Goal: Register for event/course

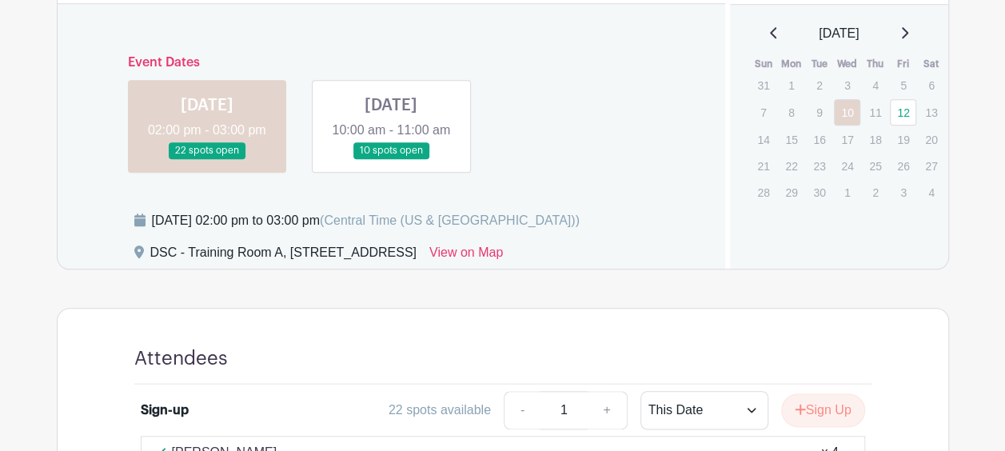
scroll to position [720, 0]
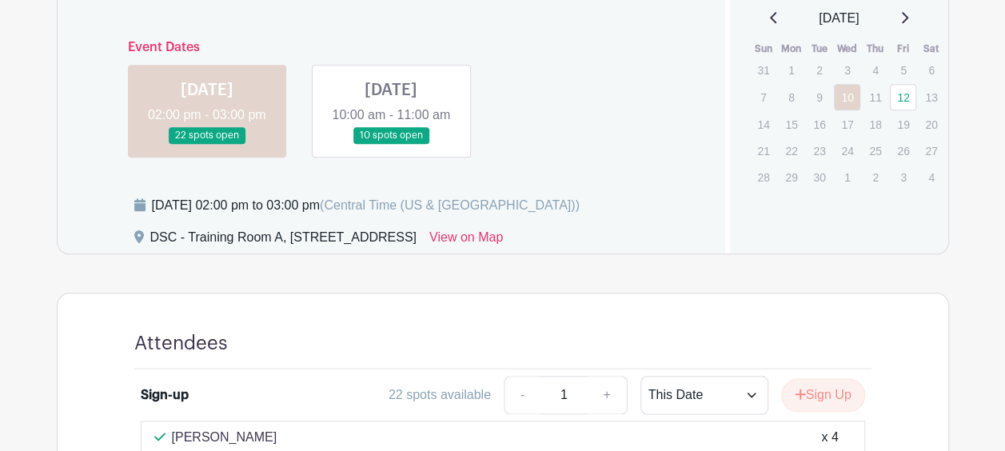
click at [207, 144] on link at bounding box center [207, 144] width 0 height 0
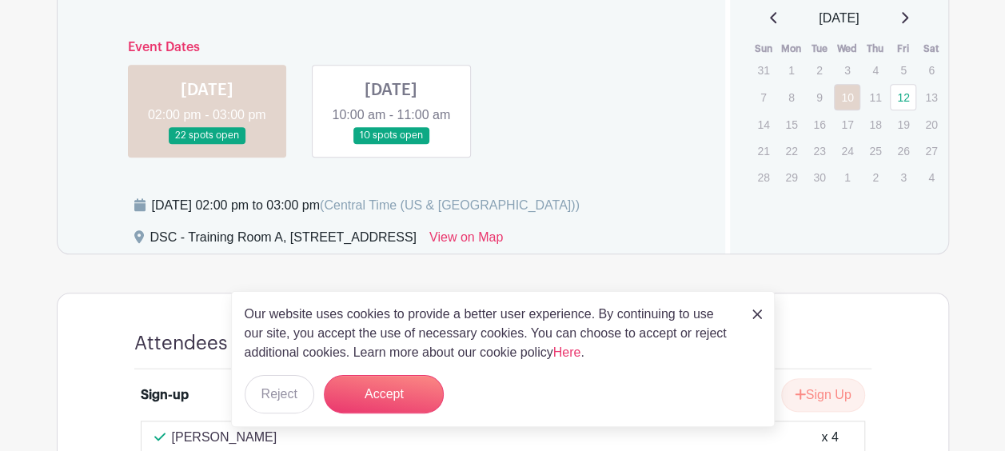
scroll to position [960, 0]
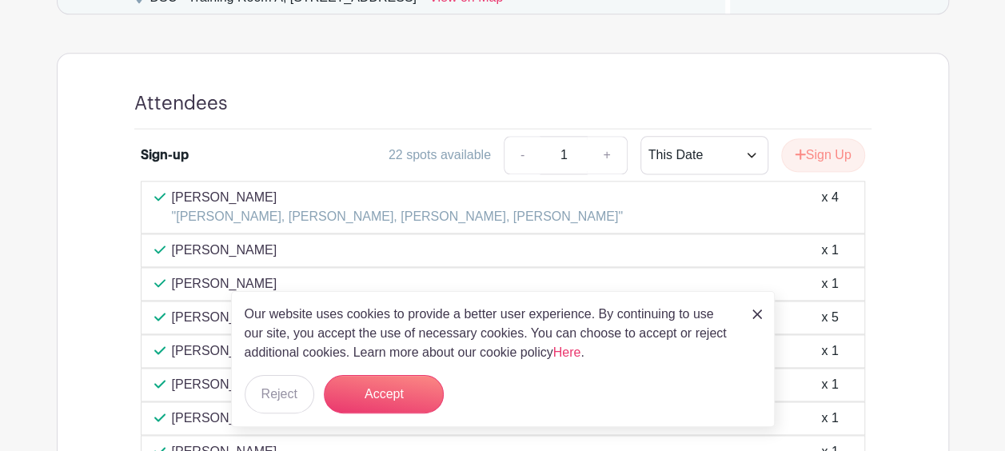
click at [752, 314] on img at bounding box center [757, 314] width 10 height 10
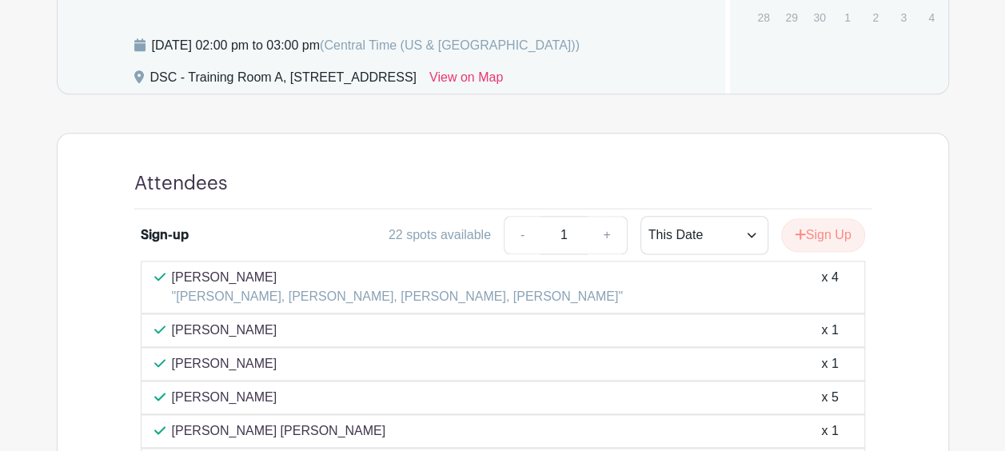
scroll to position [720, 0]
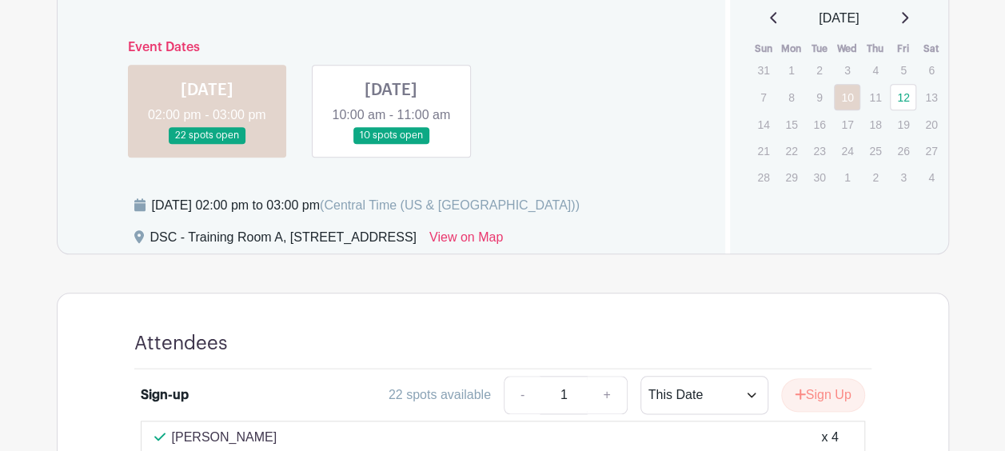
click at [391, 144] on link at bounding box center [391, 144] width 0 height 0
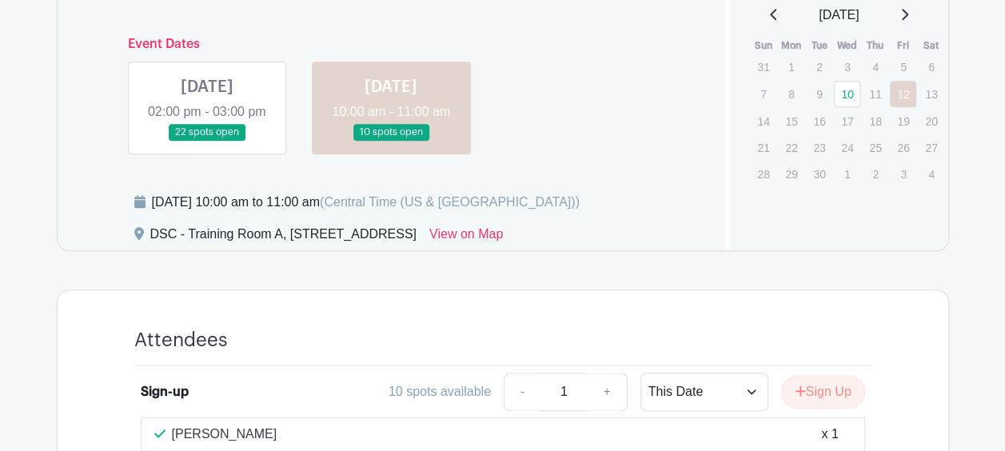
scroll to position [720, 0]
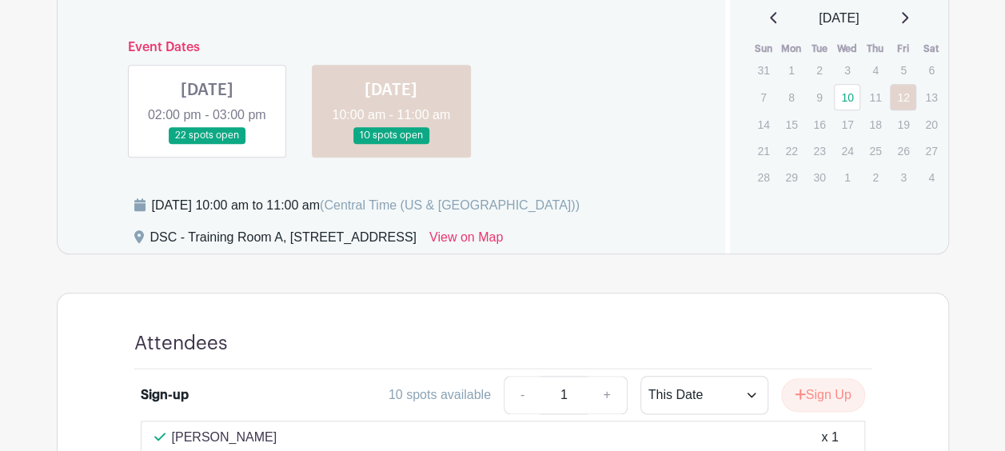
click at [207, 144] on link at bounding box center [207, 144] width 0 height 0
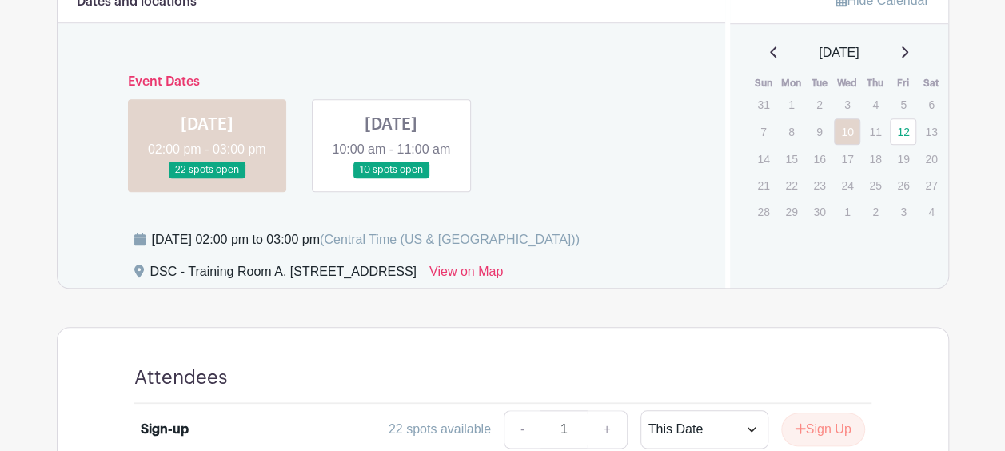
scroll to position [720, 0]
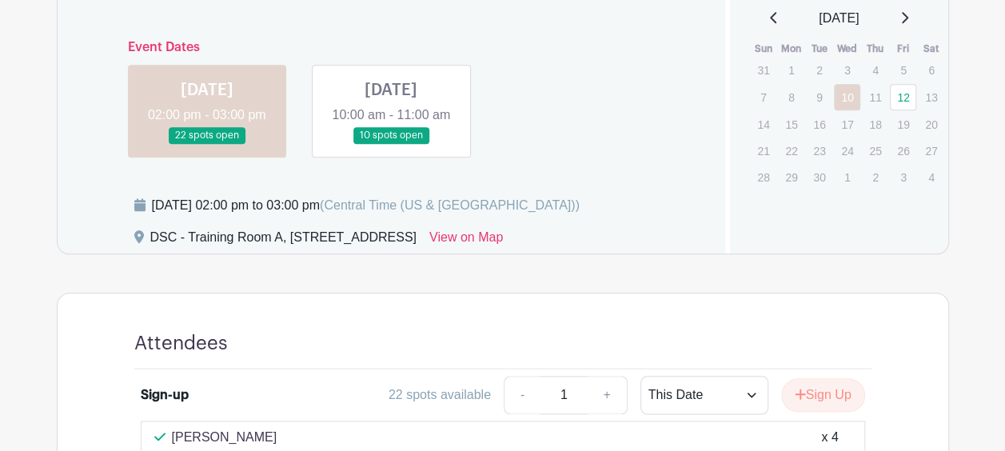
click at [207, 144] on link at bounding box center [207, 144] width 0 height 0
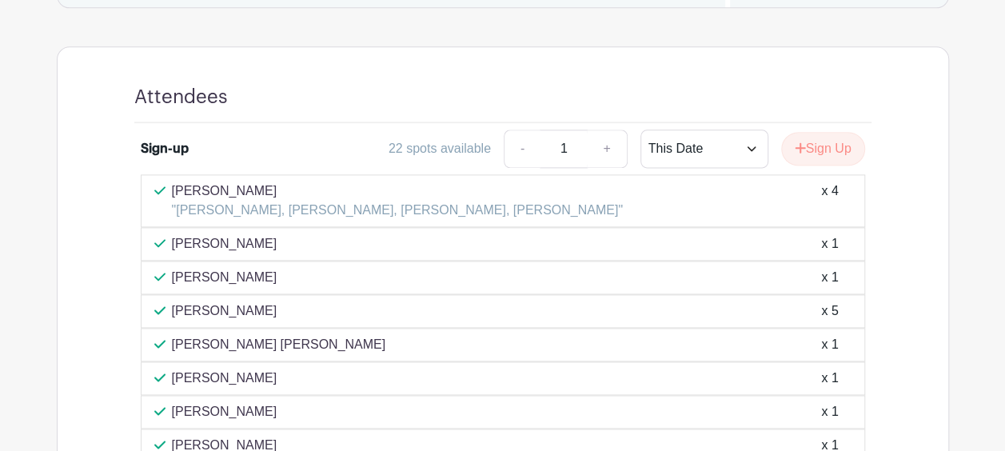
scroll to position [960, 0]
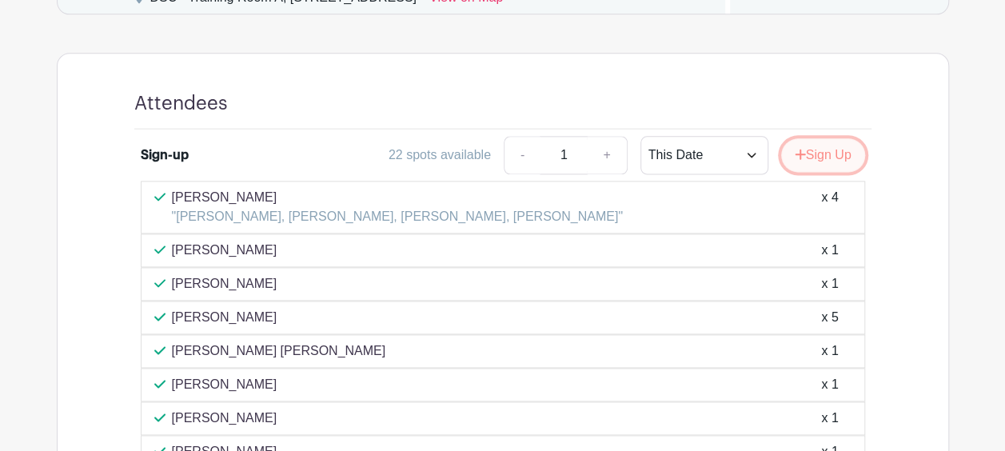
click at [824, 172] on button "Sign Up" at bounding box center [823, 155] width 84 height 34
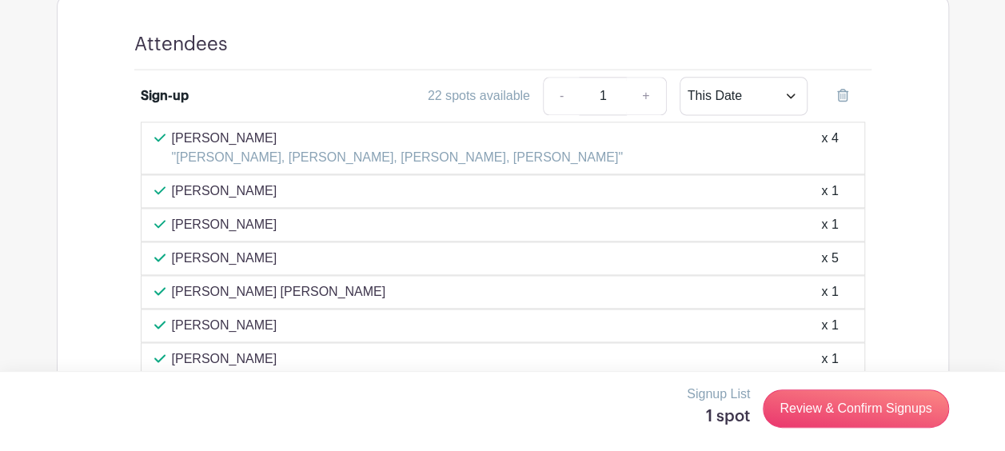
scroll to position [1040, 0]
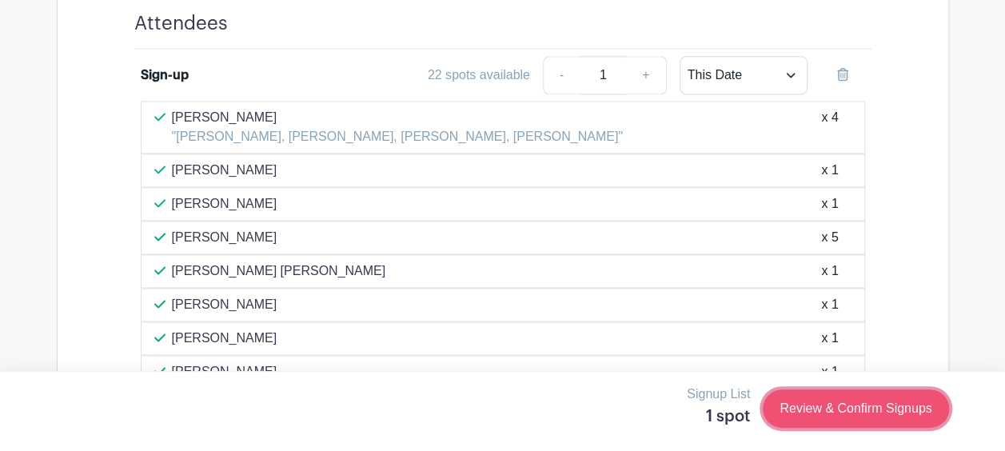
click at [894, 408] on link "Review & Confirm Signups" at bounding box center [856, 408] width 186 height 38
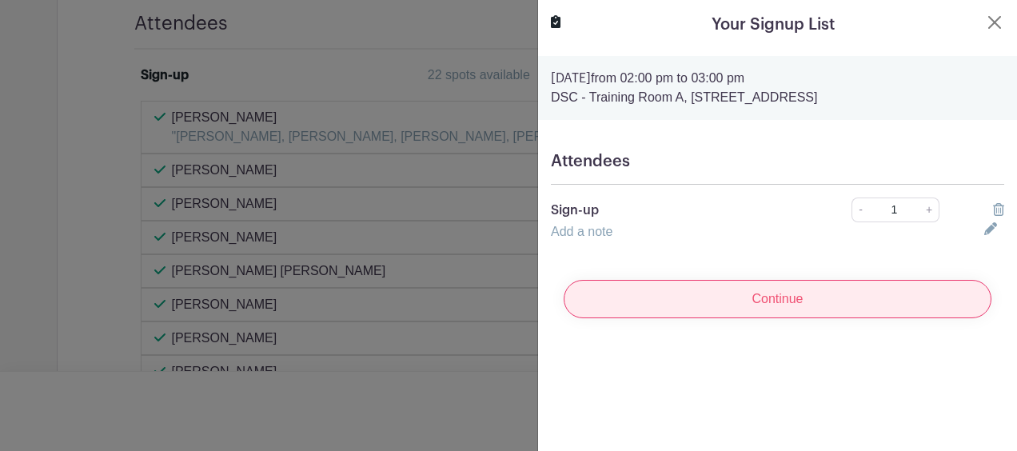
click at [772, 302] on input "Continue" at bounding box center [778, 299] width 428 height 38
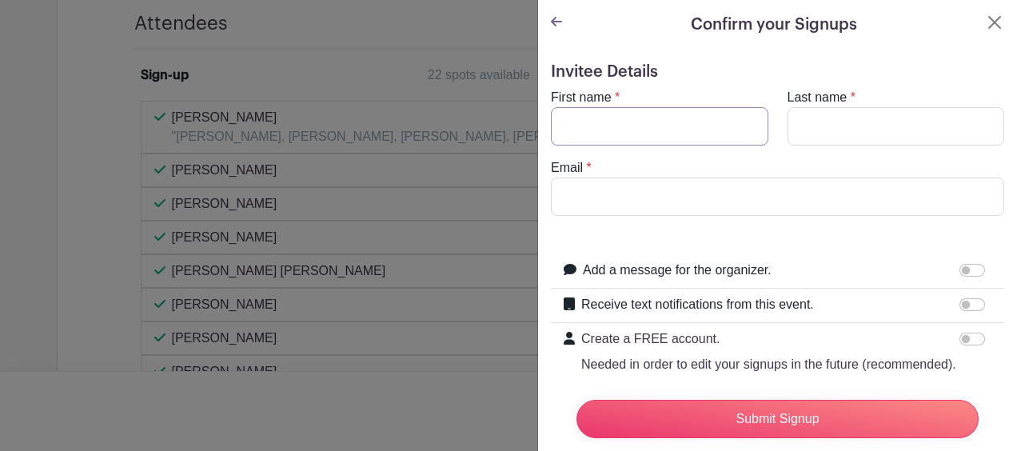
click at [664, 123] on input "First name" at bounding box center [660, 126] width 218 height 38
type input "[PERSON_NAME]"
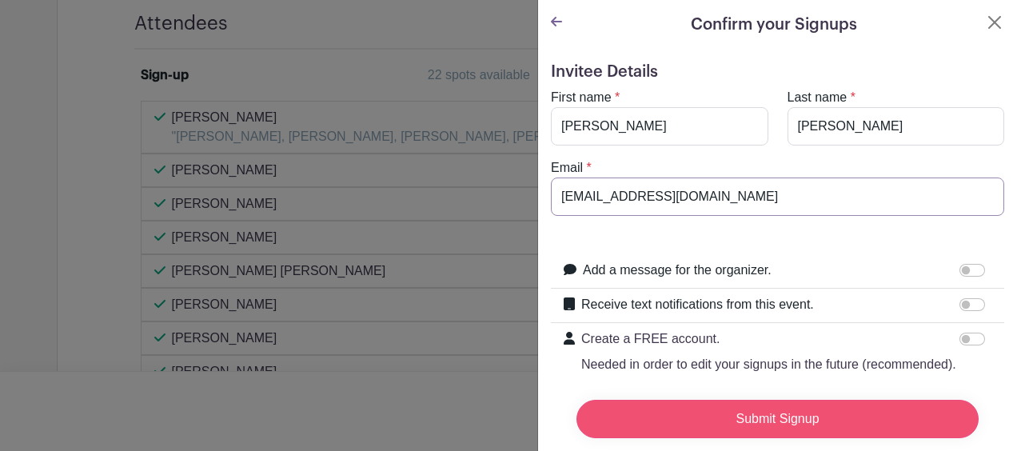
type input "[EMAIL_ADDRESS][DOMAIN_NAME]"
click at [788, 404] on input "Submit Signup" at bounding box center [778, 419] width 402 height 38
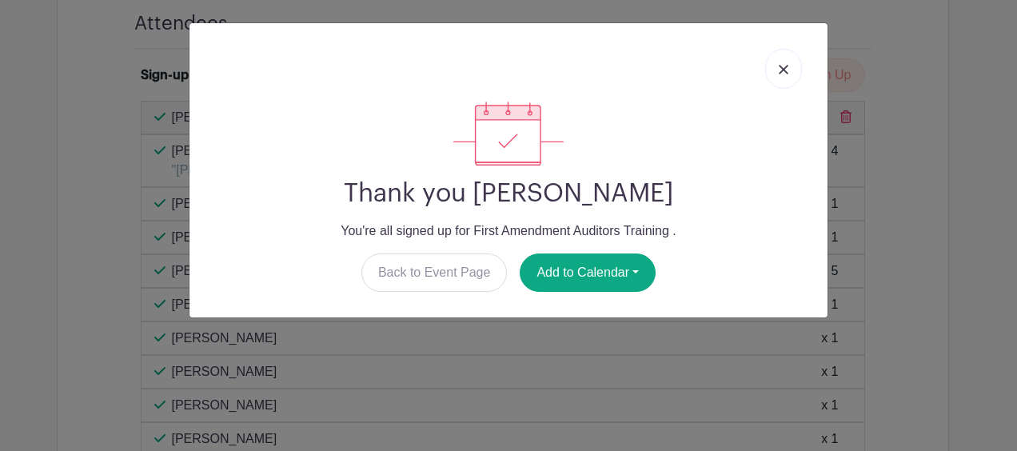
click at [780, 69] on img at bounding box center [784, 70] width 10 height 10
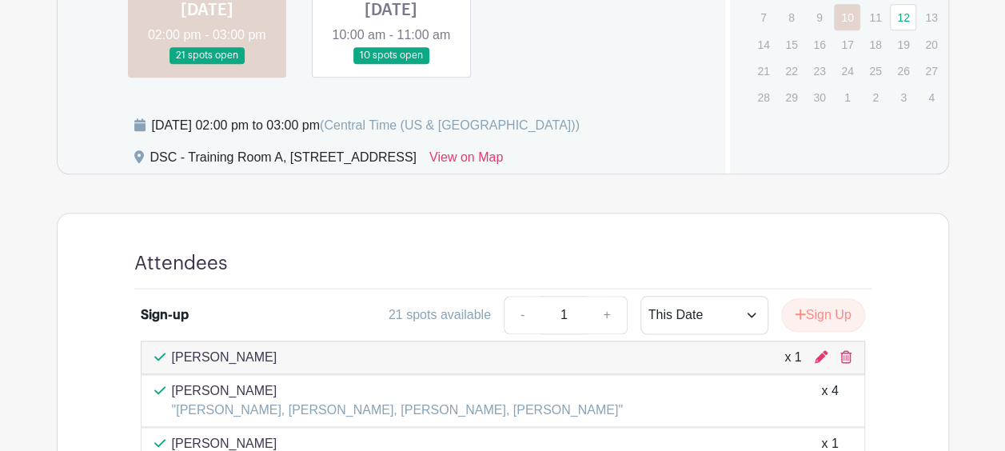
scroll to position [720, 0]
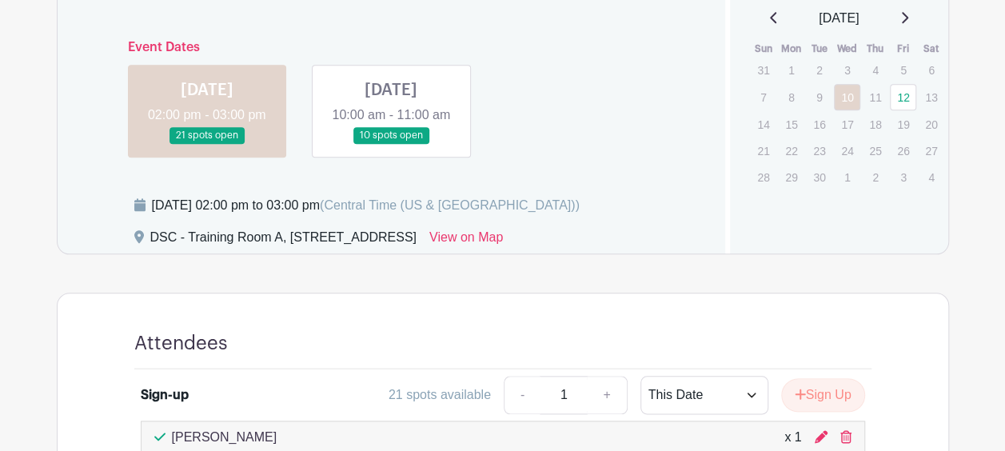
click at [391, 144] on link at bounding box center [391, 144] width 0 height 0
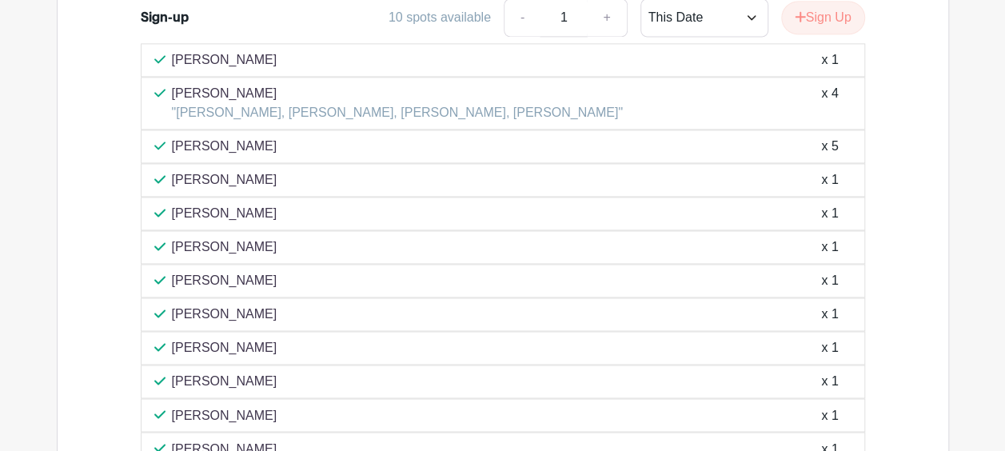
scroll to position [1120, 0]
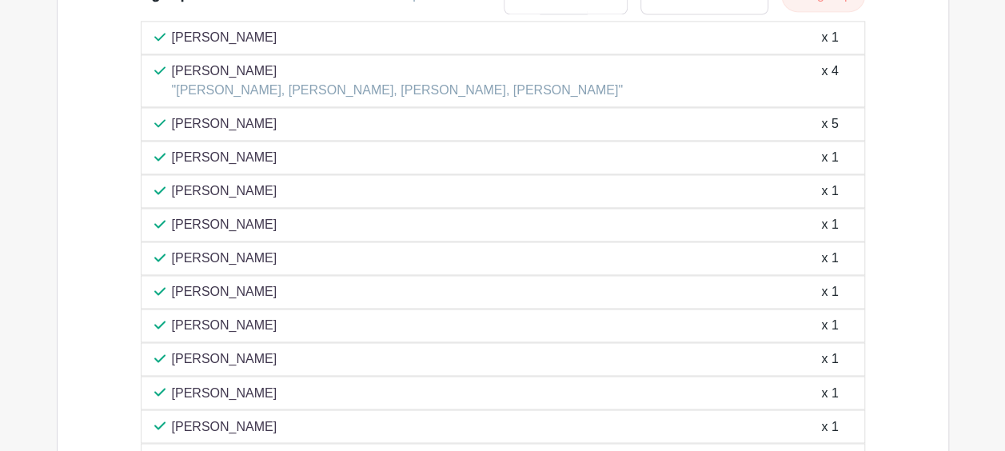
click at [249, 268] on p "[PERSON_NAME]" at bounding box center [225, 258] width 106 height 19
click at [269, 275] on div "[PERSON_NAME] x 1" at bounding box center [503, 259] width 725 height 34
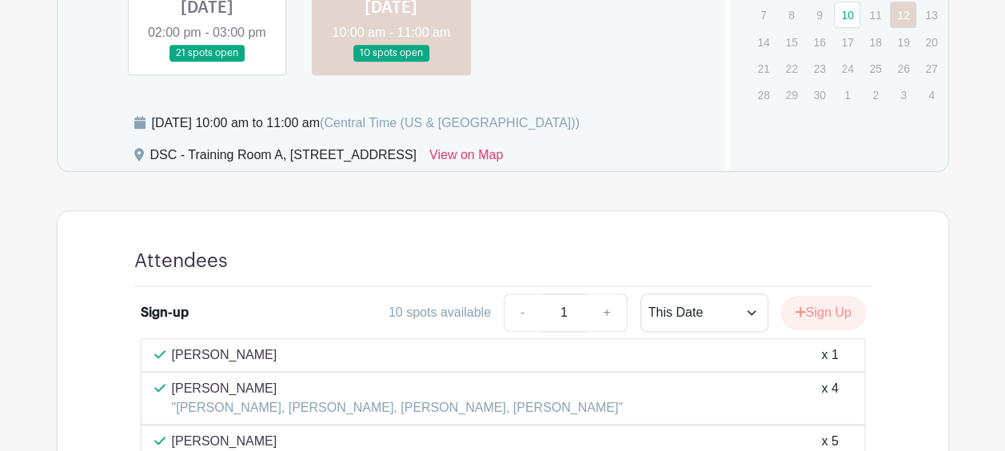
scroll to position [800, 0]
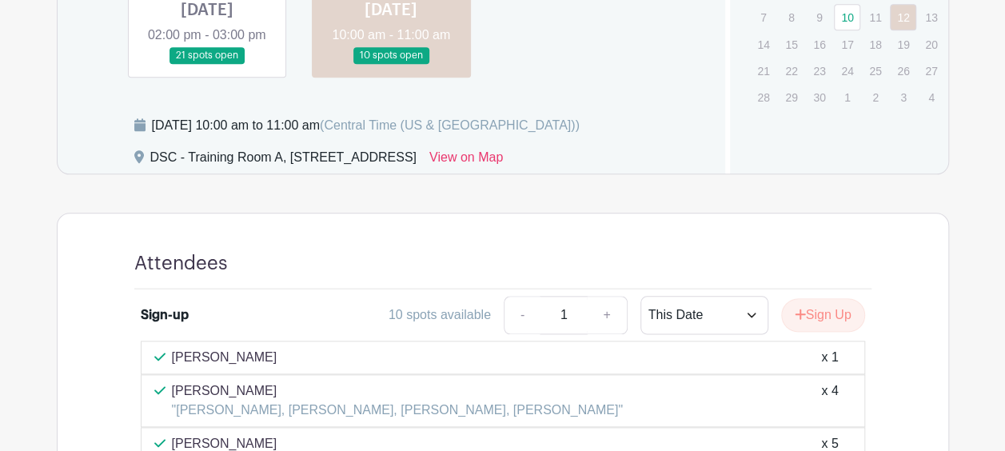
click at [207, 64] on link at bounding box center [207, 64] width 0 height 0
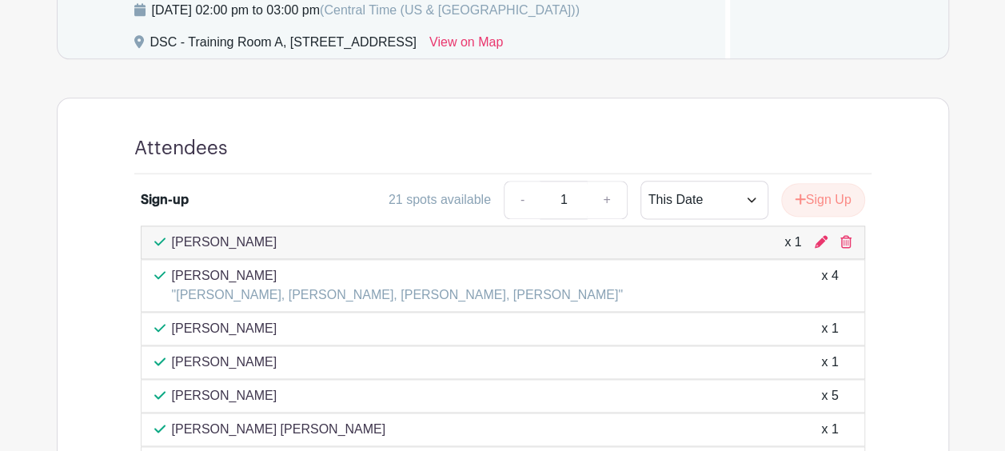
scroll to position [960, 0]
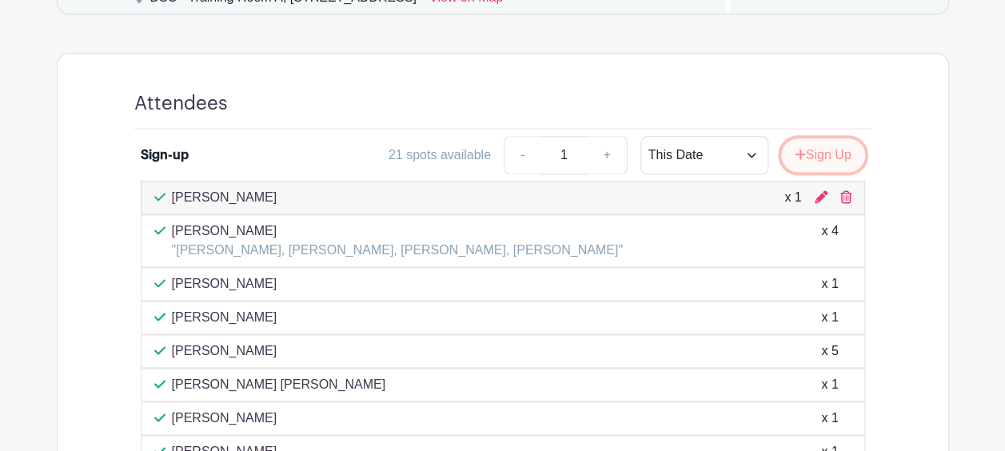
click at [828, 172] on button "Sign Up" at bounding box center [823, 155] width 84 height 34
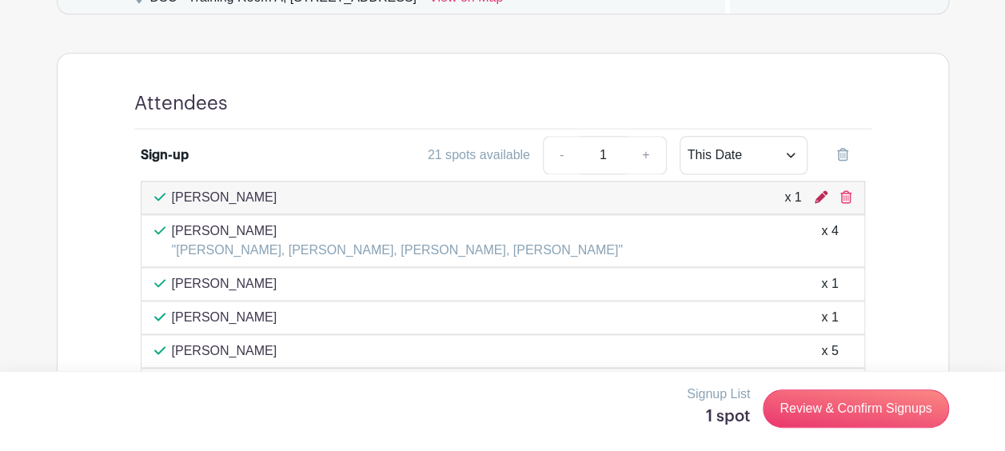
click at [820, 203] on icon at bounding box center [821, 196] width 13 height 13
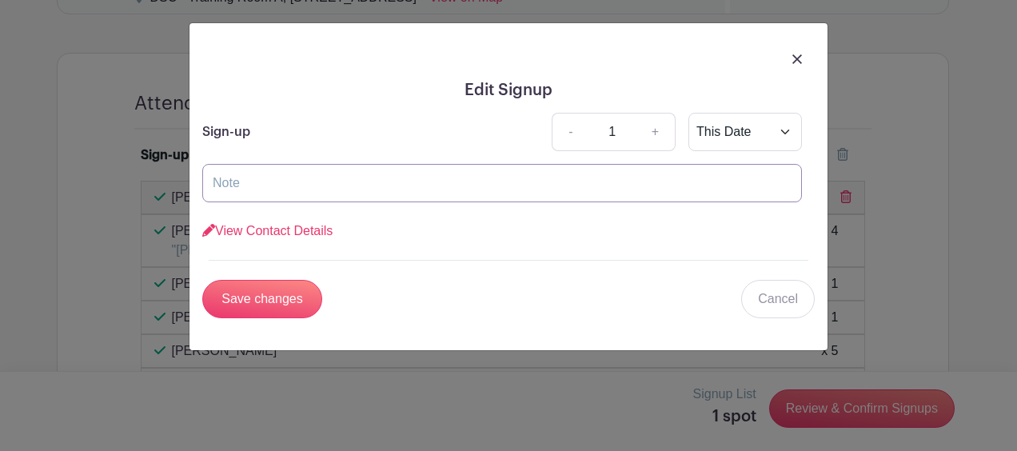
click at [356, 186] on input "text" at bounding box center [502, 183] width 600 height 38
type input "[PERSON_NAME]"
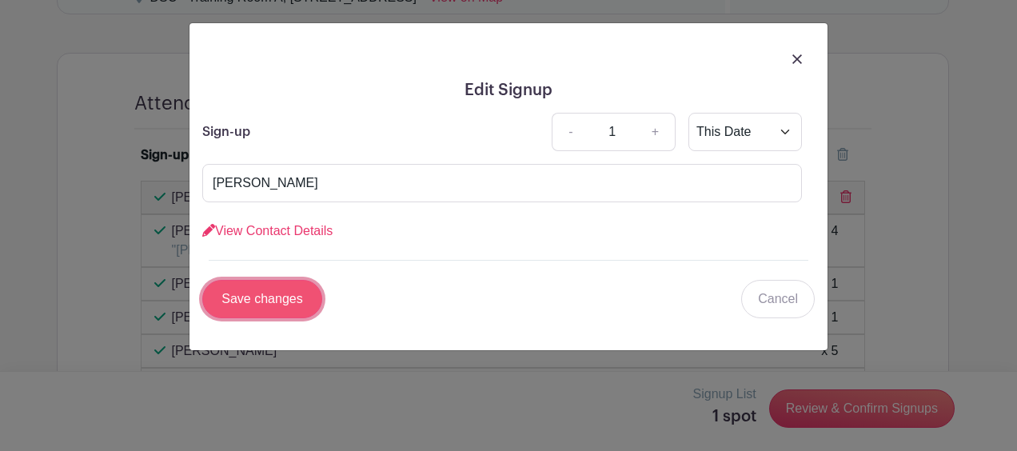
click at [284, 302] on input "Save changes" at bounding box center [262, 299] width 120 height 38
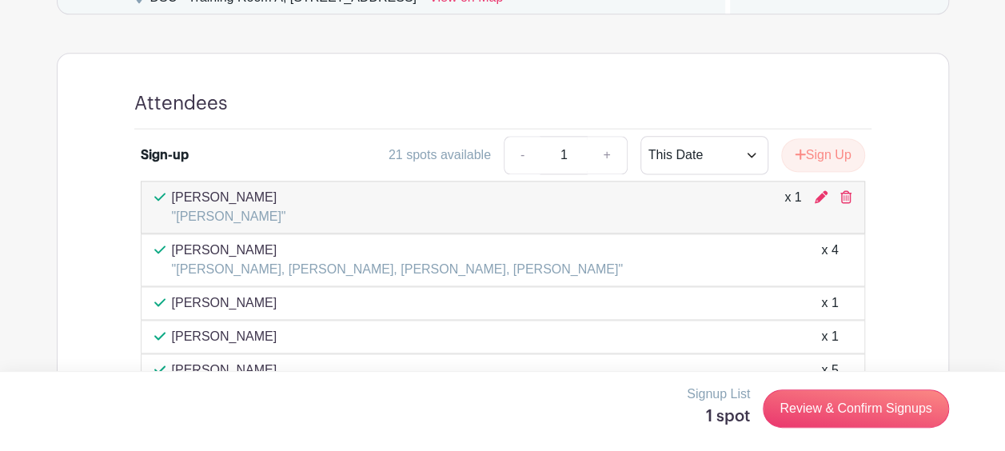
click at [790, 216] on div "x 1" at bounding box center [792, 207] width 17 height 38
click at [820, 203] on icon at bounding box center [821, 196] width 13 height 13
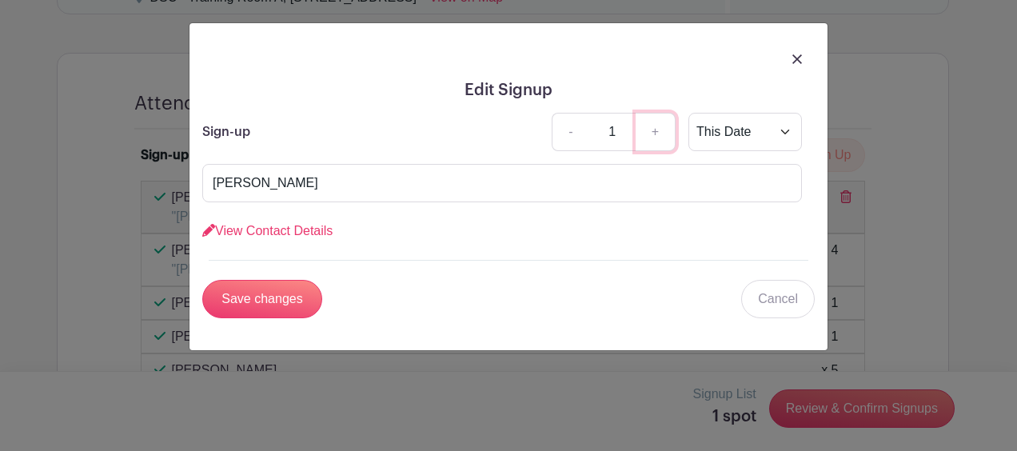
click at [659, 133] on link "+" at bounding box center [656, 132] width 40 height 38
type input "2"
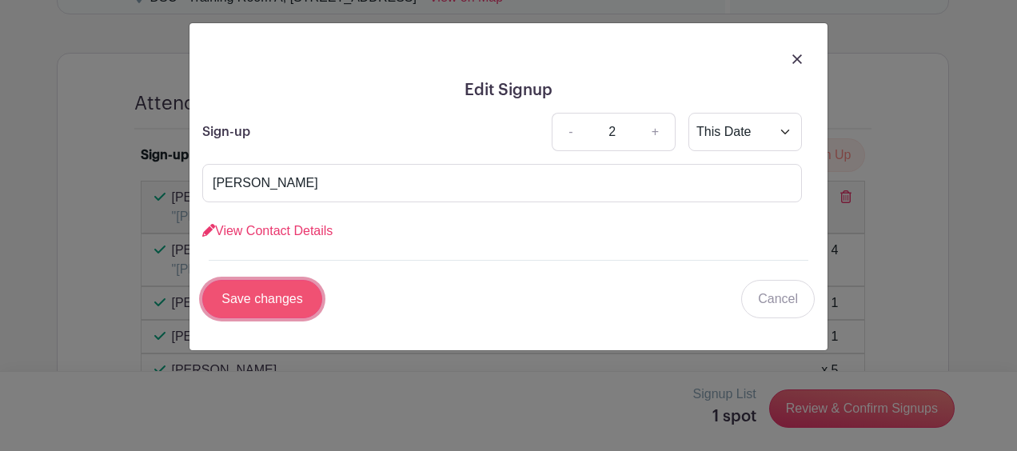
click at [262, 302] on input "Save changes" at bounding box center [262, 299] width 120 height 38
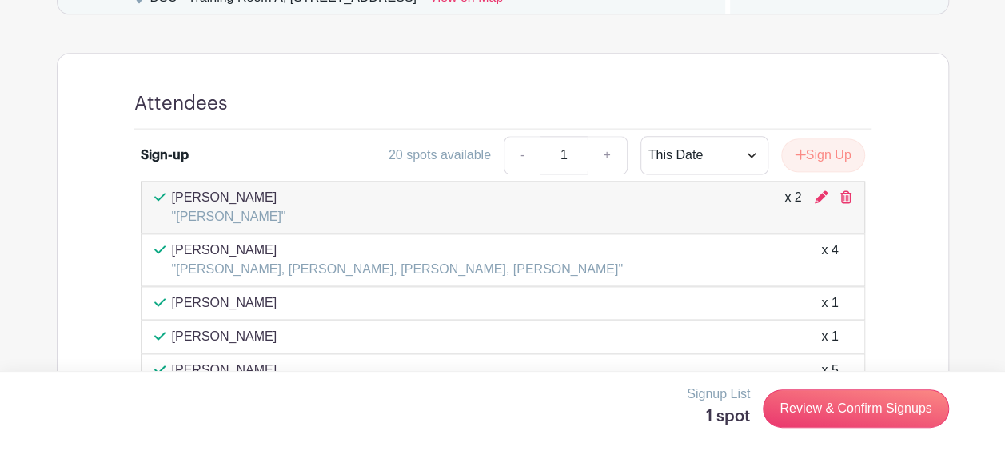
click at [906, 98] on div "Attendees Sign-up 20 spots available - 1 + This Date Select Dates Select Dates …" at bounding box center [503, 384] width 814 height 660
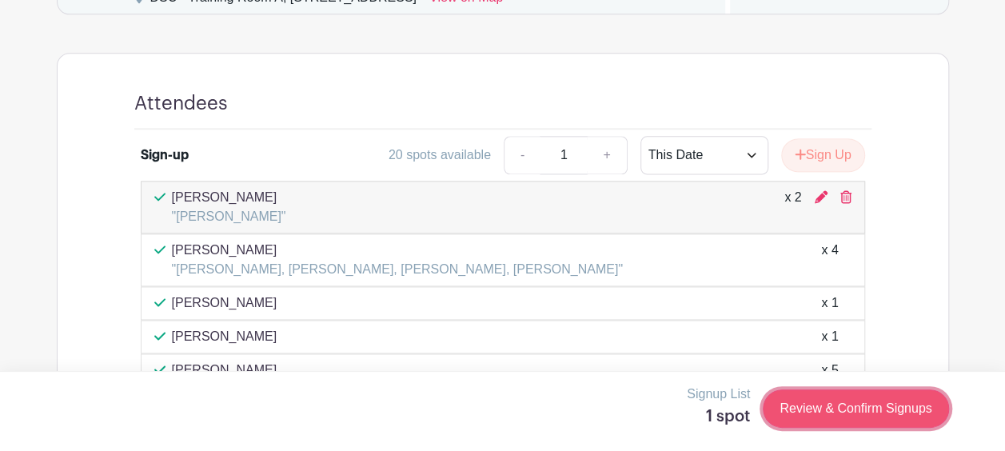
click at [845, 408] on link "Review & Confirm Signups" at bounding box center [856, 408] width 186 height 38
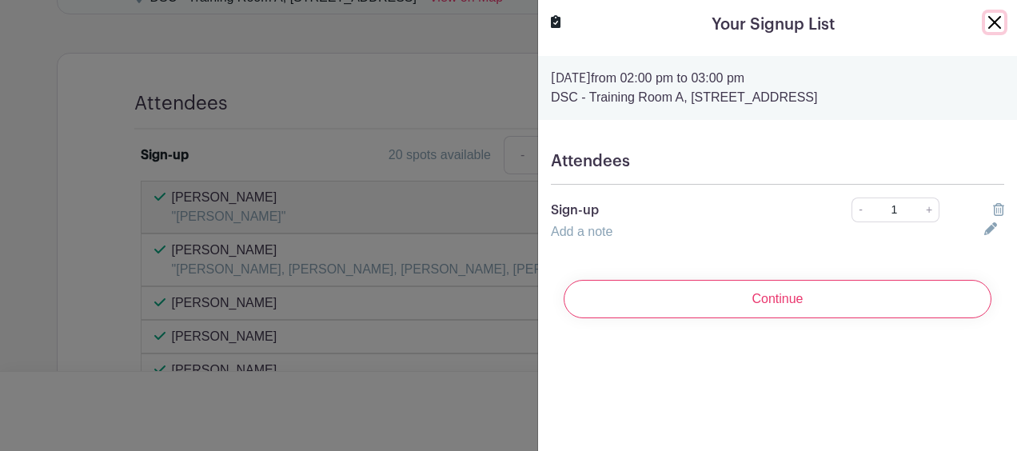
click at [985, 24] on button "Close" at bounding box center [994, 22] width 19 height 19
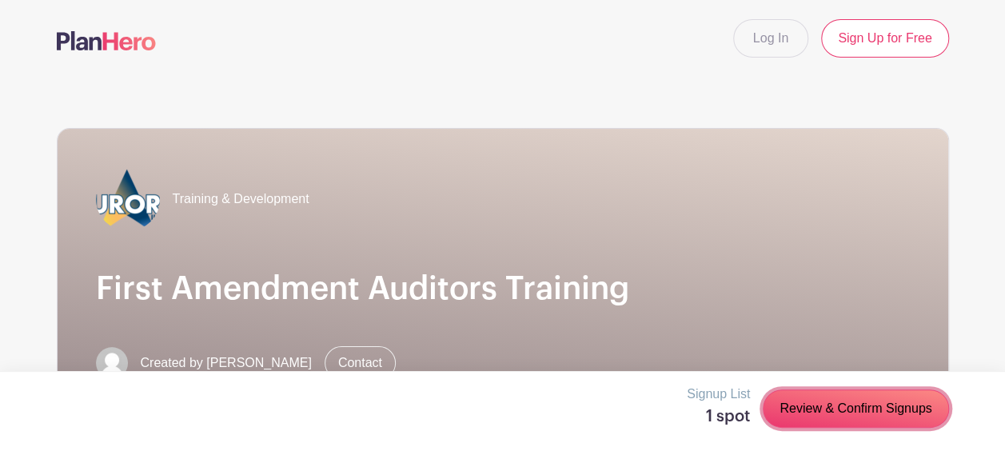
scroll to position [0, 0]
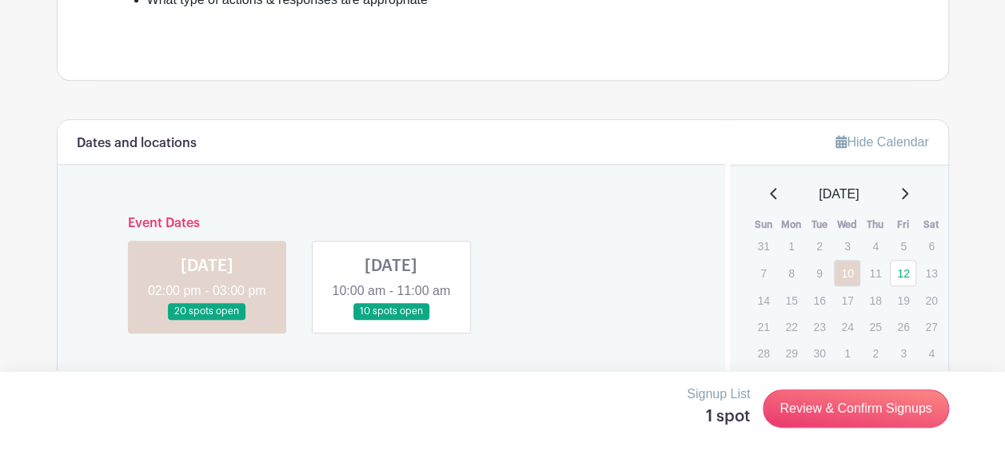
scroll to position [640, 0]
